Goal: Navigation & Orientation: Find specific page/section

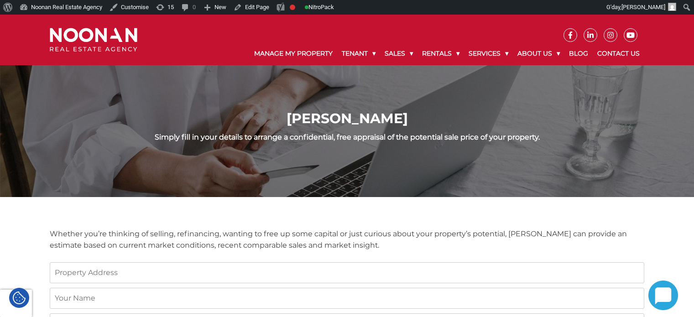
scroll to position [91, 0]
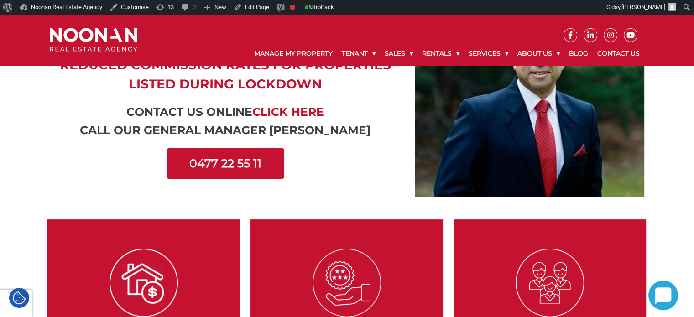
scroll to position [274, 0]
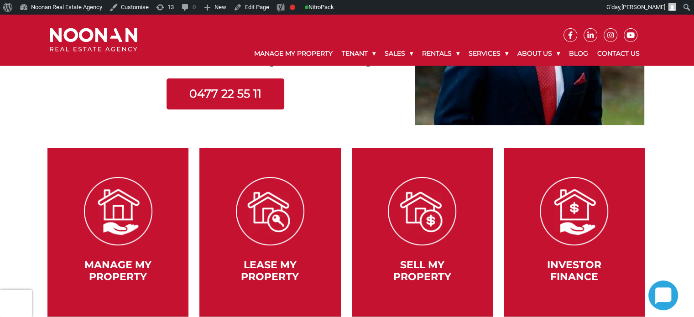
scroll to position [410, 0]
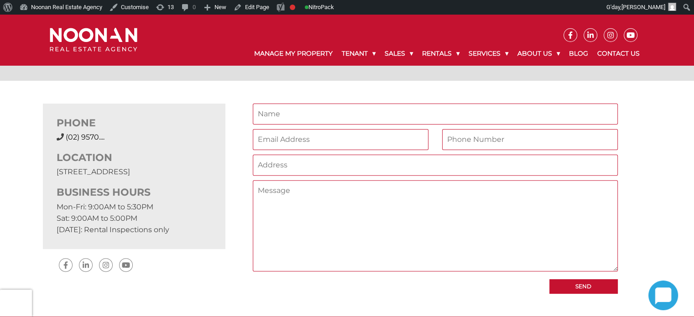
scroll to position [46, 0]
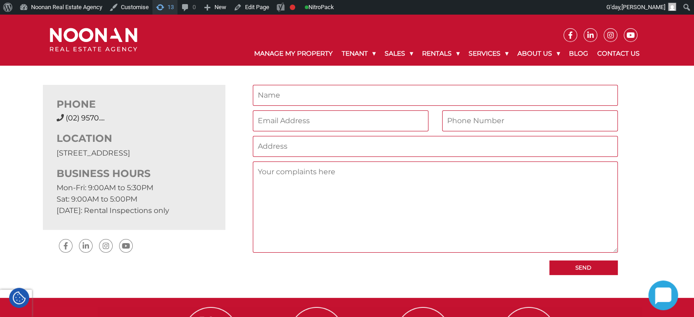
scroll to position [91, 0]
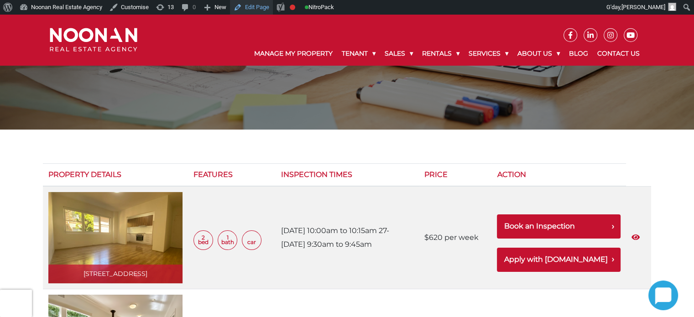
scroll to position [91, 0]
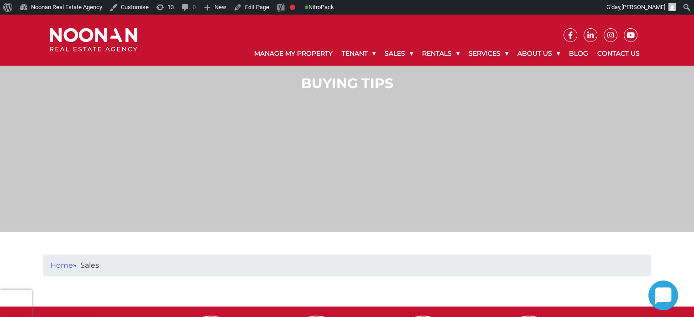
scroll to position [54, 0]
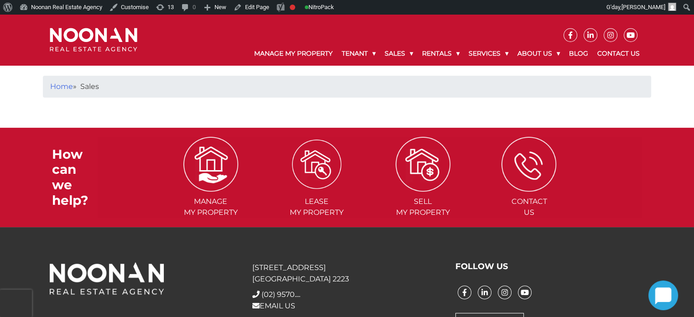
scroll to position [274, 0]
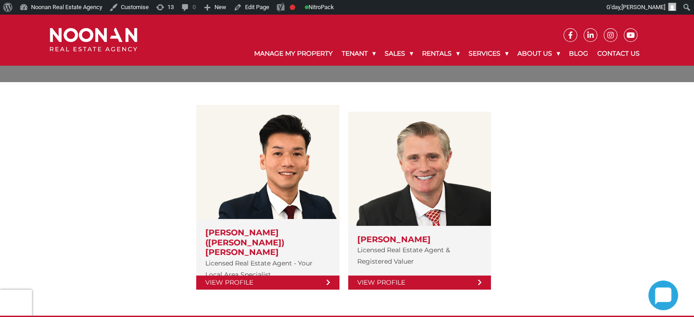
scroll to position [137, 0]
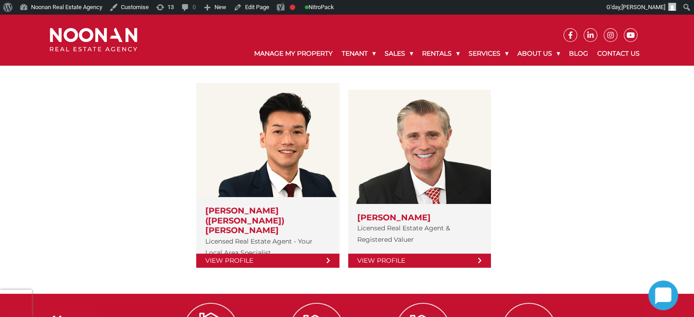
click at [99, 106] on div "View Profile [PERSON_NAME] ([PERSON_NAME]) Cai Licensed Real Estate Agent - You…" at bounding box center [347, 177] width 608 height 188
click at [567, 193] on div "View Profile Simon (Xin Rong) Cai Licensed Real Estate Agent - Your Local Area …" at bounding box center [347, 177] width 608 height 188
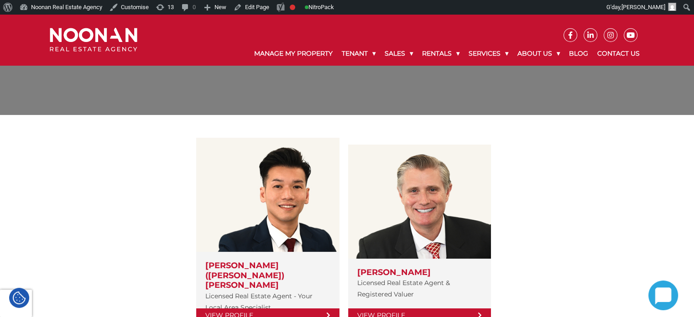
scroll to position [0, 0]
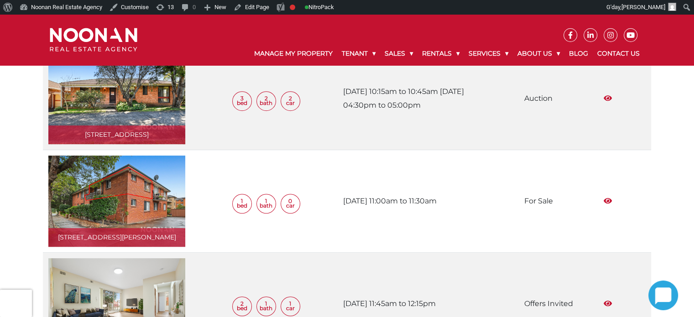
scroll to position [456, 0]
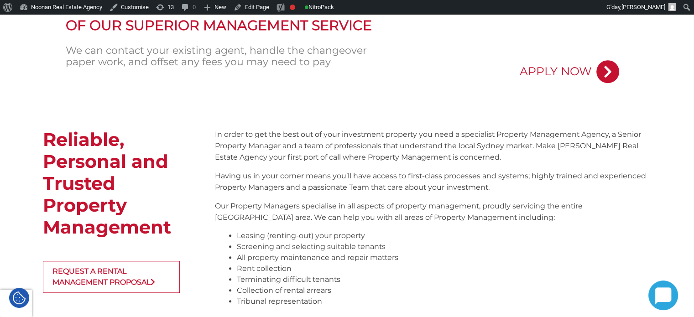
scroll to position [684, 0]
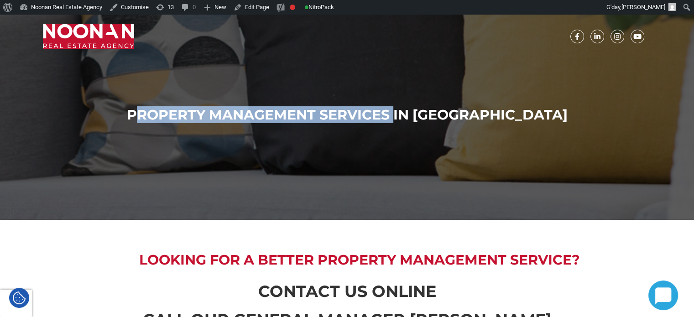
drag, startPoint x: 185, startPoint y: 109, endPoint x: 435, endPoint y: 124, distance: 250.3
click at [435, 124] on div "Property Management Services in Sydney" at bounding box center [347, 117] width 608 height 85
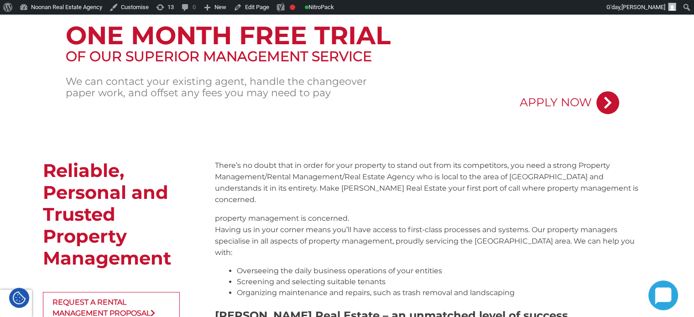
scroll to position [547, 0]
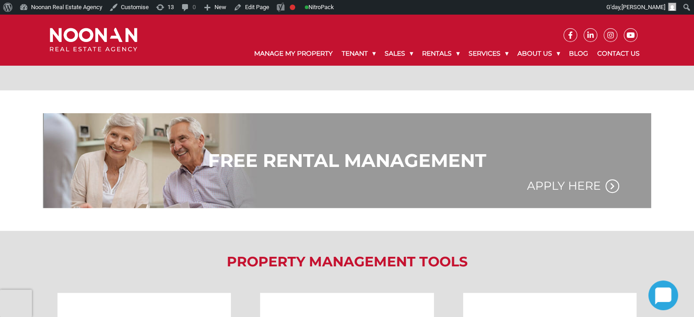
scroll to position [502, 0]
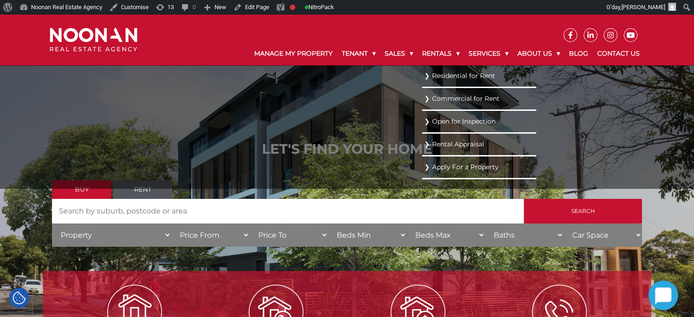
drag, startPoint x: 445, startPoint y: 141, endPoint x: 436, endPoint y: 144, distance: 8.7
click at [436, 144] on link "Rental Appraisal" at bounding box center [478, 144] width 109 height 12
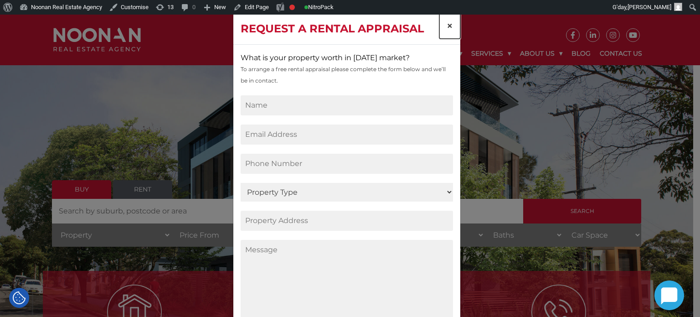
click at [447, 29] on span "×" at bounding box center [450, 25] width 6 height 13
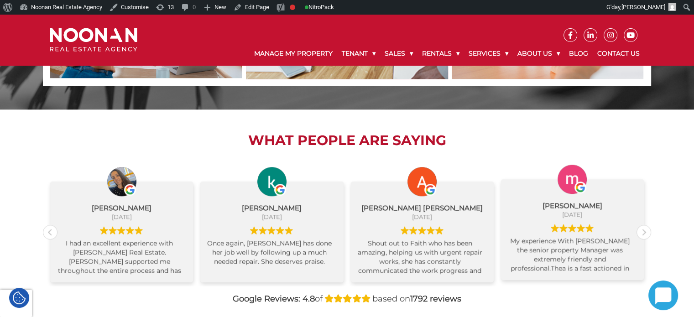
scroll to position [860, 0]
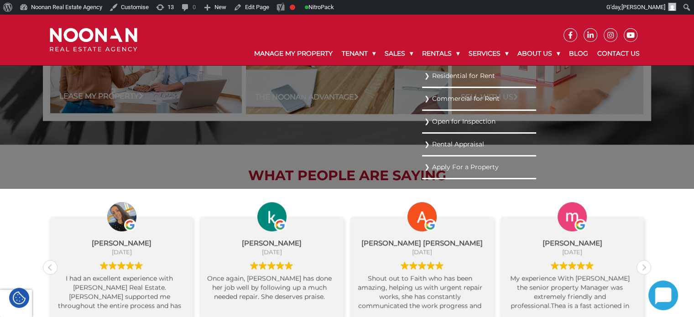
click at [446, 74] on link "Residential for Rent" at bounding box center [478, 76] width 109 height 12
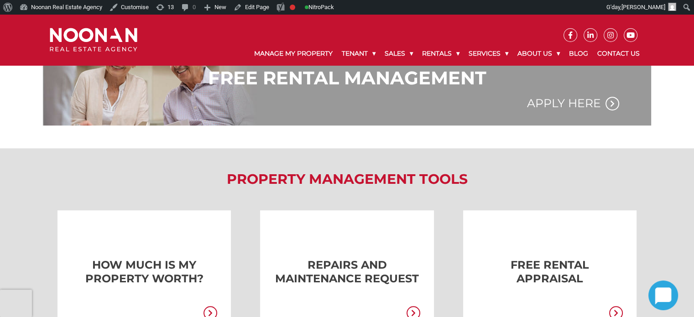
scroll to position [775, 0]
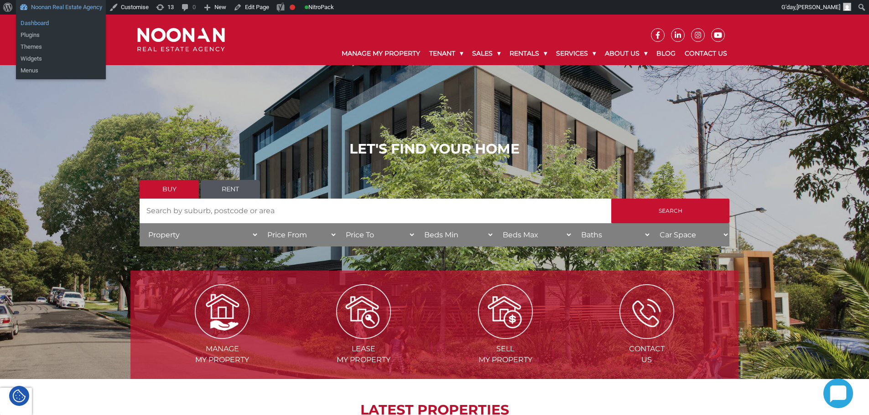
drag, startPoint x: 73, startPoint y: 10, endPoint x: 55, endPoint y: 22, distance: 22.1
drag, startPoint x: 55, startPoint y: 22, endPoint x: 264, endPoint y: 31, distance: 209.9
click at [265, 30] on ul at bounding box center [484, 28] width 493 height 27
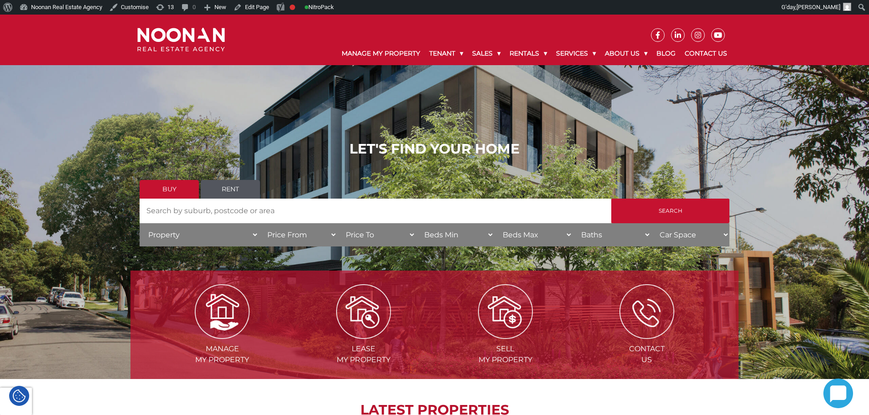
click at [349, 142] on h1 "LET'S FIND YOUR HOME" at bounding box center [435, 149] width 590 height 16
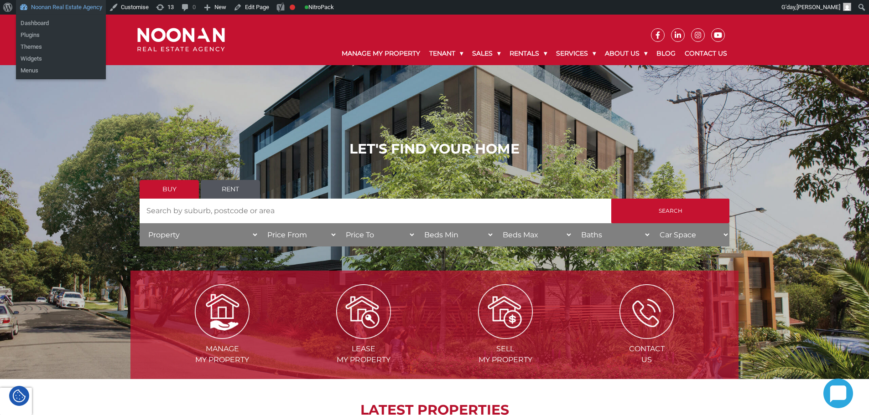
click at [68, 0] on link "Noonan Real Estate Agency" at bounding box center [61, 7] width 90 height 15
